Goal: Task Accomplishment & Management: Manage account settings

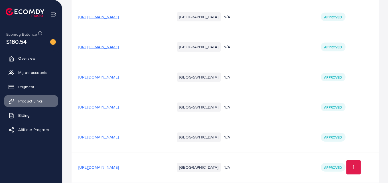
scroll to position [3777, 0]
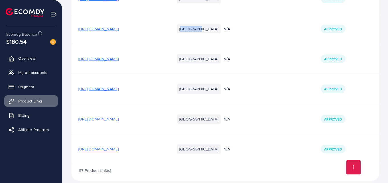
drag, startPoint x: 191, startPoint y: 23, endPoint x: 208, endPoint y: 23, distance: 17.1
click at [208, 24] on li "[GEOGRAPHIC_DATA]" at bounding box center [199, 28] width 44 height 9
drag, startPoint x: 192, startPoint y: 21, endPoint x: 206, endPoint y: 21, distance: 13.7
click at [206, 24] on li "[GEOGRAPHIC_DATA]" at bounding box center [199, 28] width 44 height 9
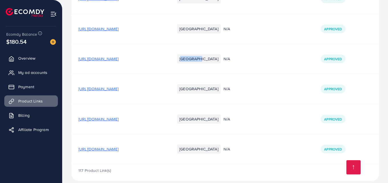
drag, startPoint x: 192, startPoint y: 51, endPoint x: 211, endPoint y: 50, distance: 18.3
click at [211, 52] on ul "[GEOGRAPHIC_DATA]" at bounding box center [199, 59] width 48 height 14
drag, startPoint x: 192, startPoint y: 82, endPoint x: 207, endPoint y: 82, distance: 15.7
click at [207, 84] on li "[GEOGRAPHIC_DATA]" at bounding box center [199, 88] width 44 height 9
drag, startPoint x: 192, startPoint y: 111, endPoint x: 203, endPoint y: 111, distance: 11.7
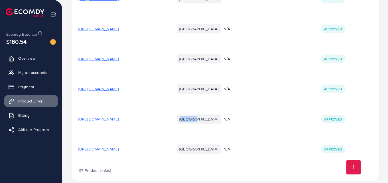
click at [203, 114] on li "[GEOGRAPHIC_DATA]" at bounding box center [199, 118] width 44 height 9
drag, startPoint x: 192, startPoint y: 112, endPoint x: 207, endPoint y: 111, distance: 15.1
click at [207, 114] on li "[GEOGRAPHIC_DATA]" at bounding box center [199, 118] width 44 height 9
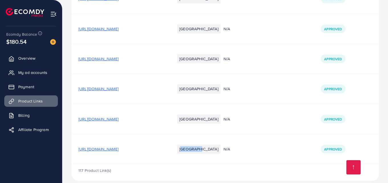
drag, startPoint x: 192, startPoint y: 143, endPoint x: 208, endPoint y: 141, distance: 15.7
click at [208, 144] on li "[GEOGRAPHIC_DATA]" at bounding box center [199, 148] width 44 height 9
click at [38, 85] on link "Payment" at bounding box center [31, 86] width 54 height 11
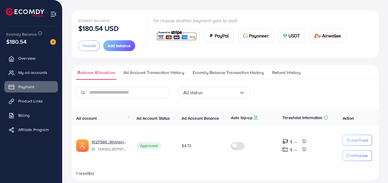
scroll to position [25, 0]
click at [350, 138] on icon "button" at bounding box center [348, 140] width 4 height 4
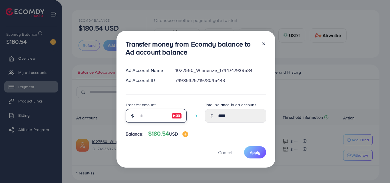
click at [148, 117] on input "number" at bounding box center [153, 116] width 29 height 14
type input "*"
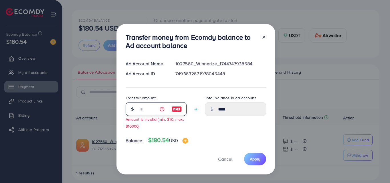
type input "****"
type input "**"
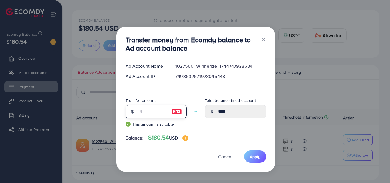
type input "*****"
type input "**"
click at [248, 161] on button "Apply" at bounding box center [255, 156] width 22 height 12
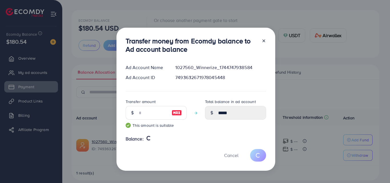
type input "****"
